Goal: Find specific page/section: Find specific page/section

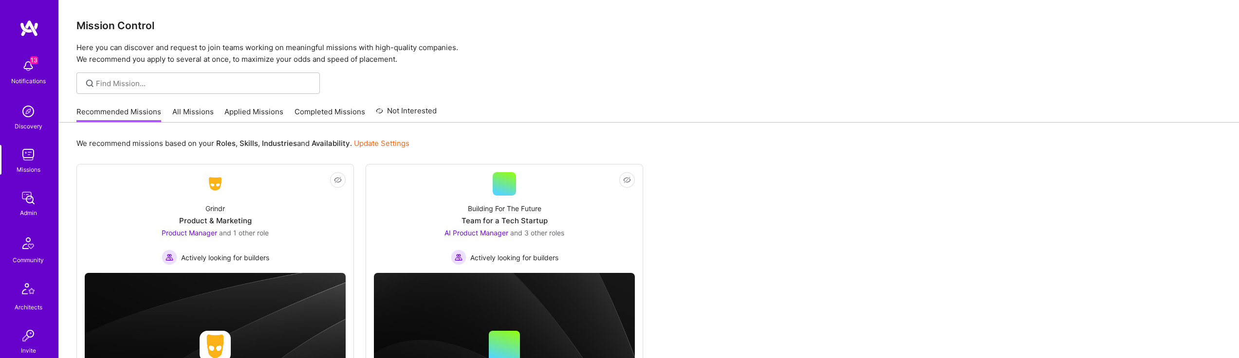
click at [32, 199] on img at bounding box center [28, 197] width 19 height 19
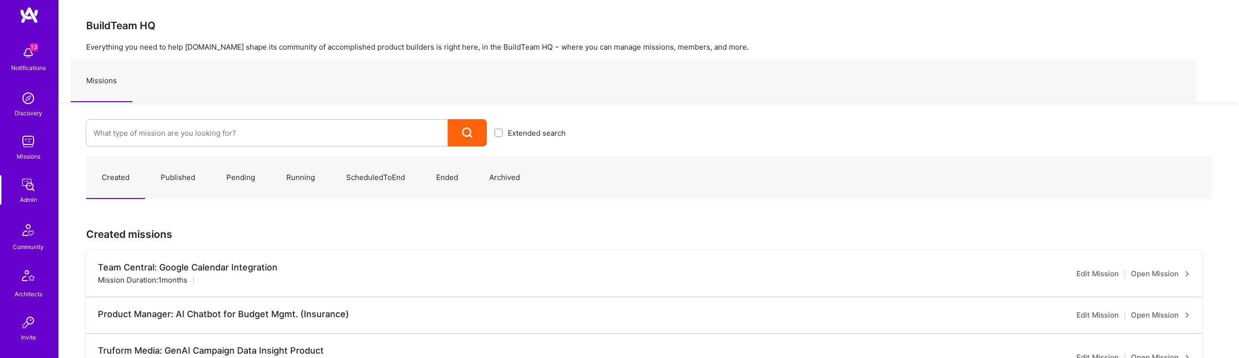
scroll to position [52, 0]
click at [23, 192] on img at bounding box center [28, 191] width 23 height 23
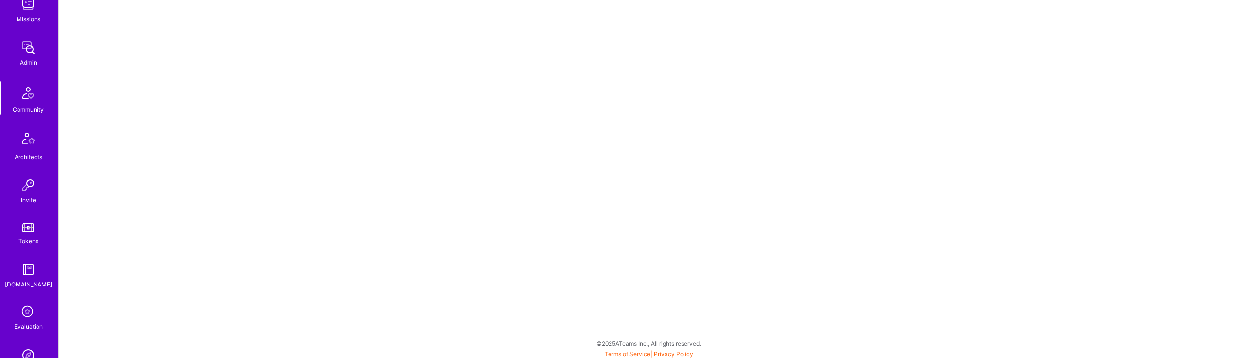
scroll to position [222, 0]
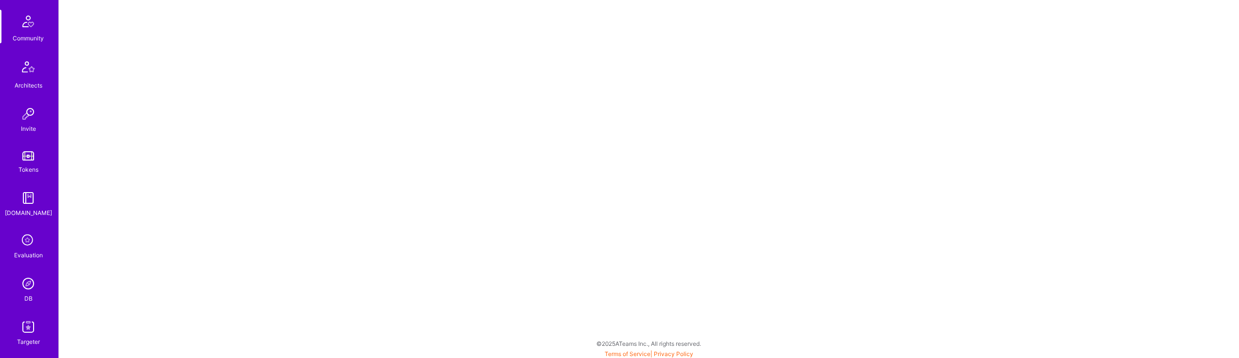
click at [24, 289] on img at bounding box center [28, 283] width 19 height 19
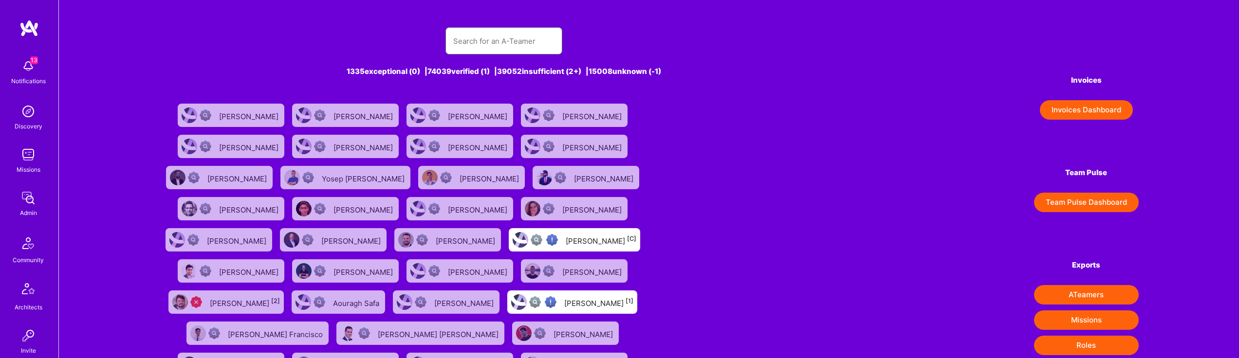
click at [486, 39] on input "text" at bounding box center [503, 41] width 101 height 25
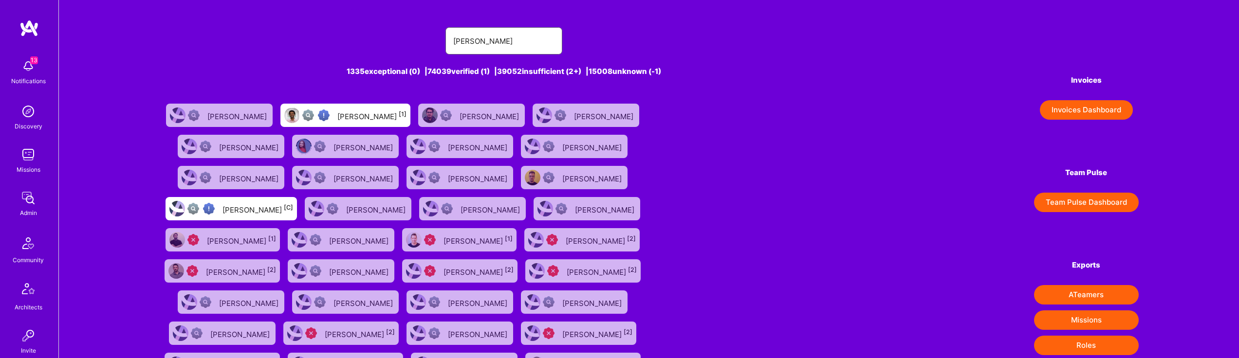
type input "[PERSON_NAME]"
click at [359, 121] on div "[PERSON_NAME] [1]" at bounding box center [371, 115] width 69 height 13
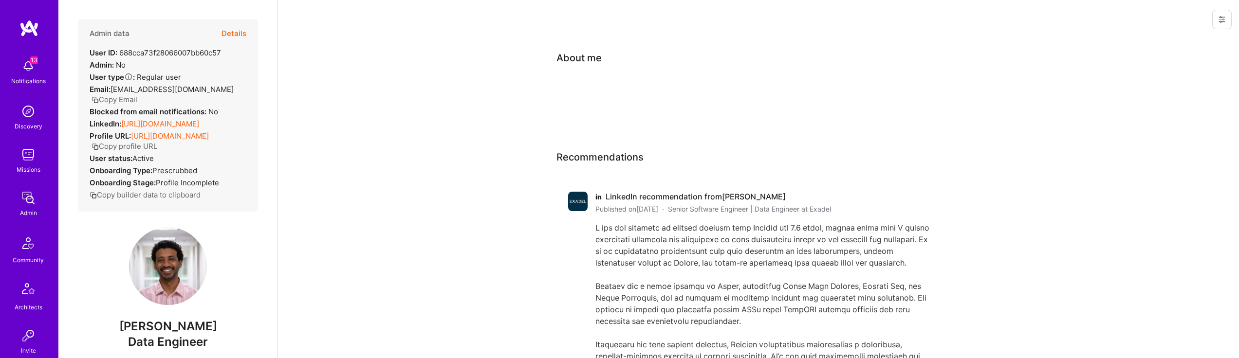
click at [30, 62] on span "13" at bounding box center [34, 60] width 8 height 8
click at [26, 25] on img at bounding box center [28, 28] width 19 height 18
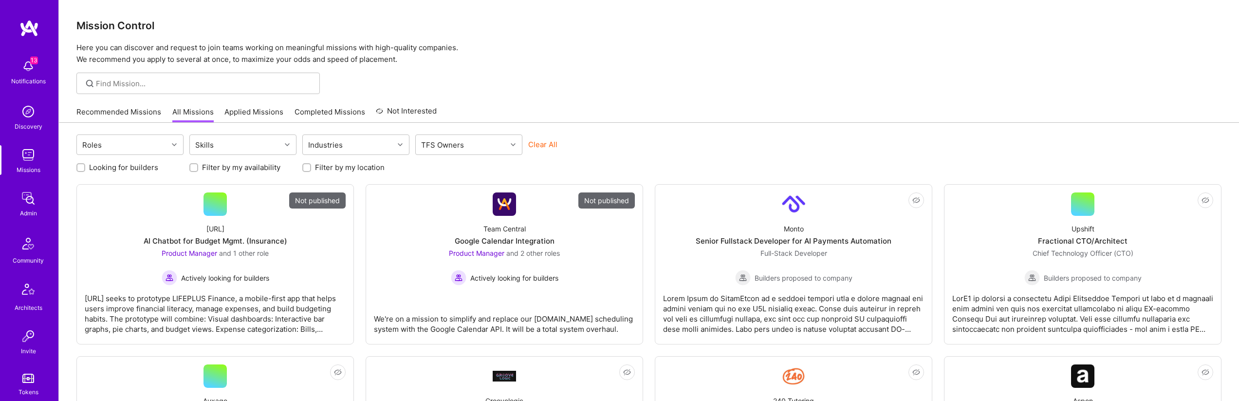
click at [698, 82] on div at bounding box center [649, 83] width 1181 height 21
click at [540, 93] on div at bounding box center [649, 83] width 1181 height 21
click at [828, 73] on div at bounding box center [649, 83] width 1181 height 21
